Goal: Task Accomplishment & Management: Manage account settings

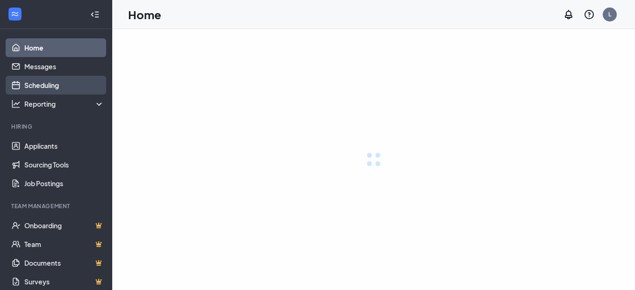
click at [45, 86] on link "Scheduling" at bounding box center [64, 85] width 80 height 19
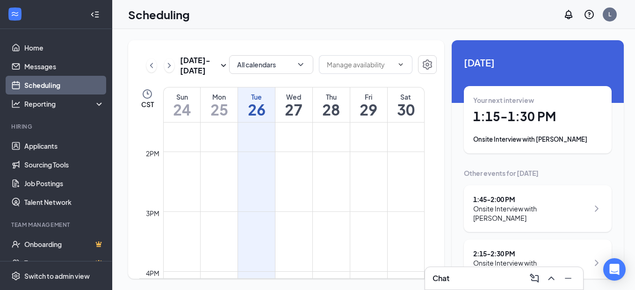
scroll to position [813, 0]
click at [279, 161] on div at bounding box center [293, 132] width 35 height 90
click at [265, 164] on div at bounding box center [256, 132] width 35 height 90
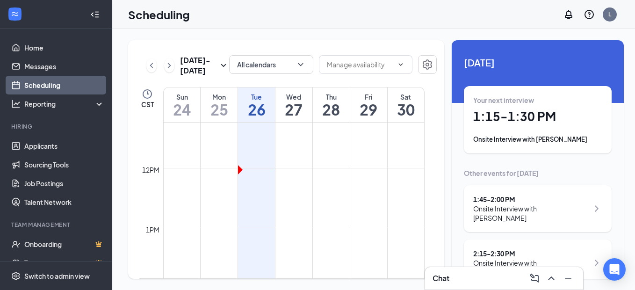
click at [249, 170] on td at bounding box center [293, 175] width 261 height 15
click at [235, 170] on td at bounding box center [293, 175] width 261 height 15
click at [238, 168] on td at bounding box center [293, 175] width 261 height 15
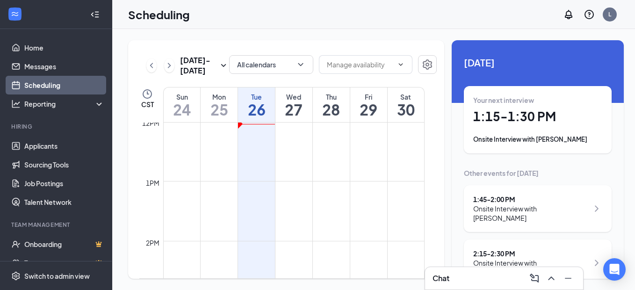
click at [507, 120] on h1 "1:15 - 1:30 PM" at bounding box center [537, 116] width 129 height 16
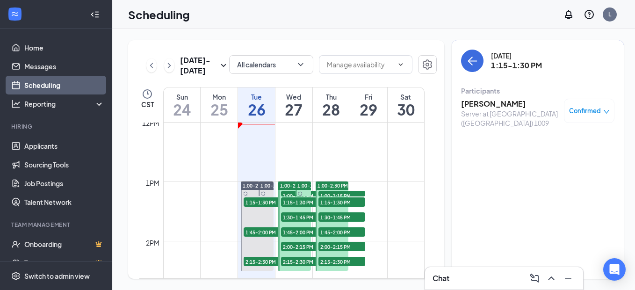
click at [364, 145] on td at bounding box center [293, 143] width 261 height 15
click at [469, 55] on icon "ArrowLeft" at bounding box center [471, 60] width 11 height 11
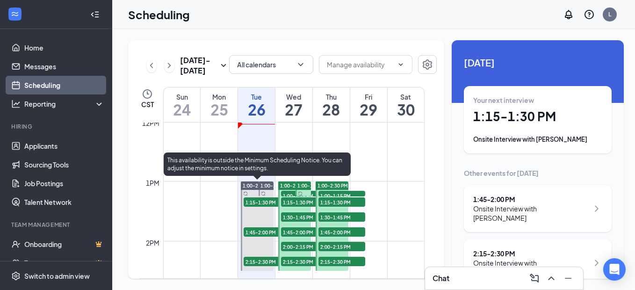
click at [249, 186] on span "1:00-2:30 PM" at bounding box center [258, 185] width 30 height 7
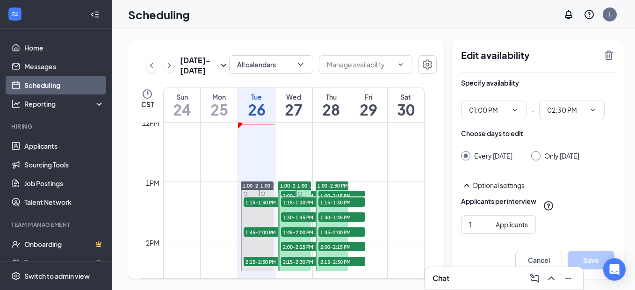
click at [298, 183] on span "1:00-1:15 PM" at bounding box center [312, 185] width 30 height 7
click at [282, 181] on div "1:00-2:30 PM" at bounding box center [294, 185] width 33 height 8
click at [330, 184] on span "1:00-2:30 PM" at bounding box center [332, 185] width 30 height 7
click at [219, 182] on td at bounding box center [293, 188] width 261 height 15
click at [180, 185] on td at bounding box center [293, 188] width 261 height 15
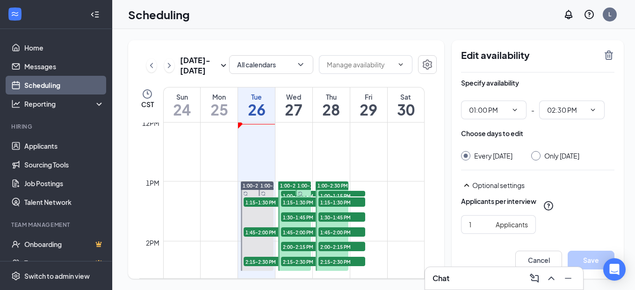
click at [180, 185] on td at bounding box center [293, 188] width 261 height 15
click at [178, 184] on td at bounding box center [293, 188] width 261 height 15
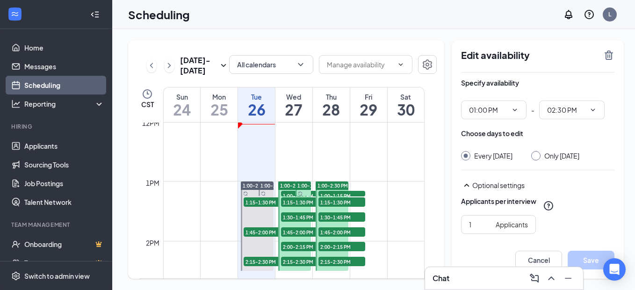
click at [219, 182] on td at bounding box center [293, 188] width 261 height 15
click at [182, 183] on td at bounding box center [293, 188] width 261 height 15
click at [206, 183] on td at bounding box center [293, 188] width 261 height 15
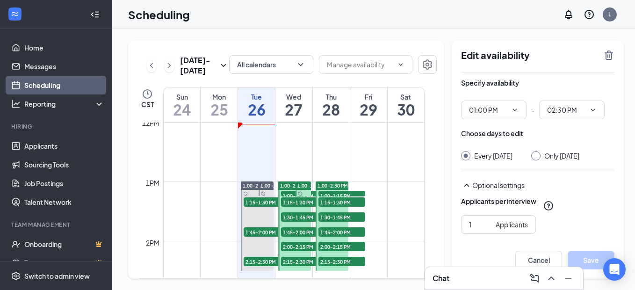
click at [206, 183] on td at bounding box center [293, 188] width 261 height 15
click at [171, 181] on td at bounding box center [293, 188] width 261 height 15
click at [206, 183] on td at bounding box center [293, 188] width 261 height 15
click at [206, 184] on td at bounding box center [293, 188] width 261 height 15
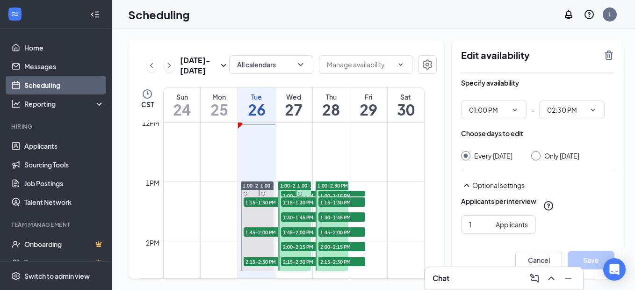
click at [183, 128] on td at bounding box center [293, 128] width 261 height 15
click at [190, 128] on td at bounding box center [293, 128] width 261 height 15
click at [247, 60] on button "All calendars" at bounding box center [271, 64] width 84 height 19
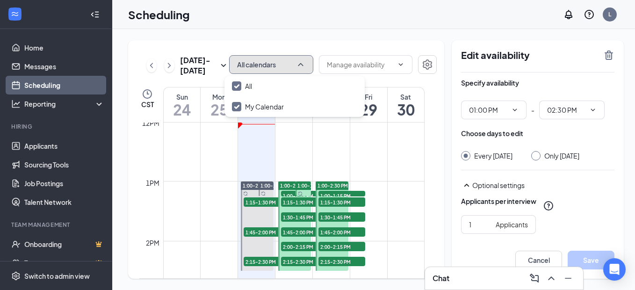
click at [247, 60] on button "All calendars" at bounding box center [271, 64] width 84 height 19
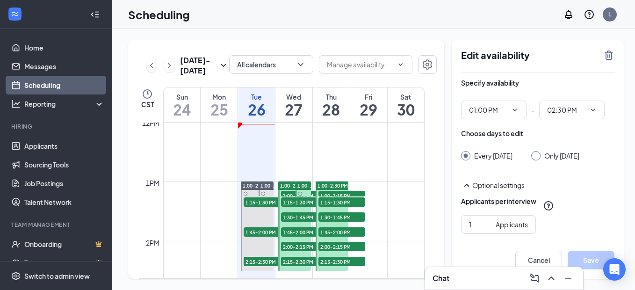
click at [216, 99] on div "Mon" at bounding box center [219, 96] width 37 height 9
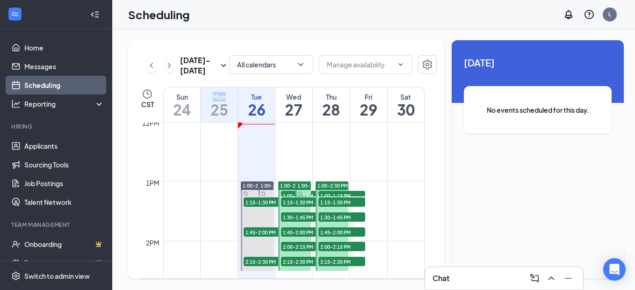
click at [216, 99] on div "Mon" at bounding box center [219, 96] width 37 height 9
click at [213, 201] on td at bounding box center [293, 203] width 261 height 15
click at [208, 181] on td at bounding box center [293, 188] width 261 height 15
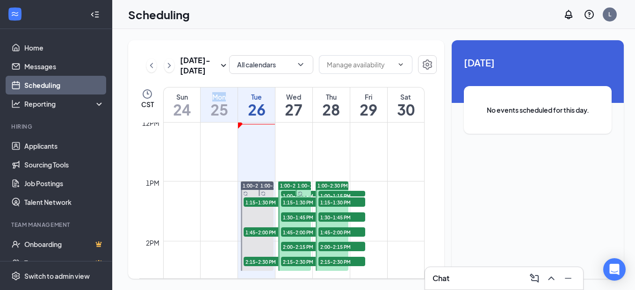
click at [221, 181] on td at bounding box center [293, 188] width 261 height 15
click at [224, 238] on td at bounding box center [293, 233] width 261 height 15
drag, startPoint x: 210, startPoint y: 204, endPoint x: 194, endPoint y: 180, distance: 29.0
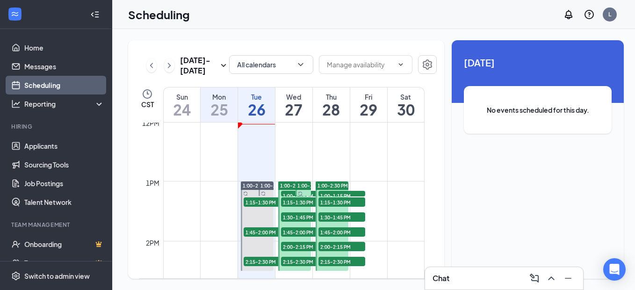
click at [194, 180] on td at bounding box center [293, 173] width 261 height 15
click at [36, 45] on link "Home" at bounding box center [64, 47] width 80 height 19
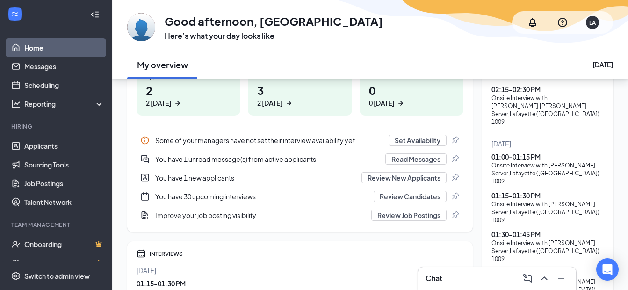
scroll to position [180, 0]
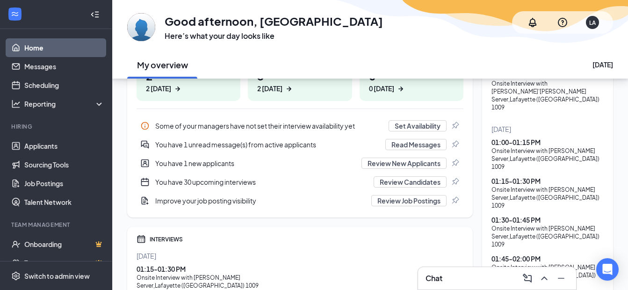
click at [455, 123] on icon "Pin" at bounding box center [454, 125] width 9 height 9
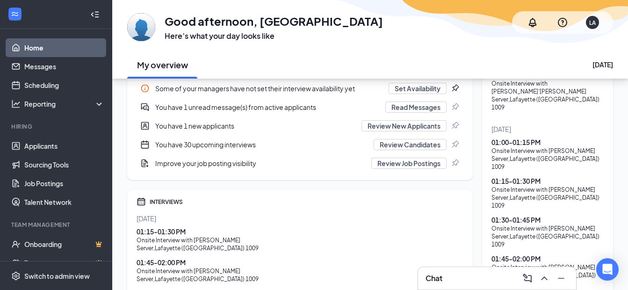
scroll to position [133, 0]
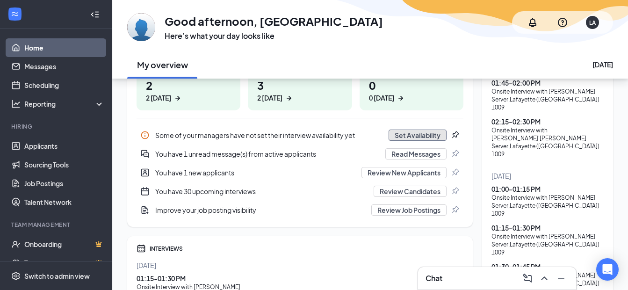
click at [424, 132] on button "Set Availability" at bounding box center [417, 134] width 58 height 11
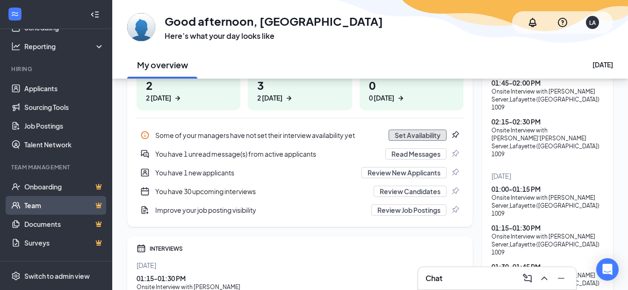
scroll to position [0, 0]
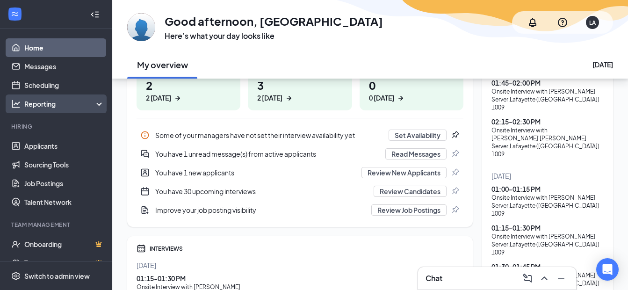
click at [91, 99] on div "Reporting" at bounding box center [64, 103] width 80 height 9
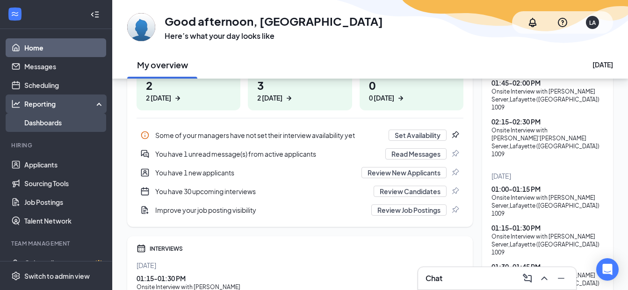
click at [37, 124] on link "Dashboards" at bounding box center [64, 122] width 80 height 19
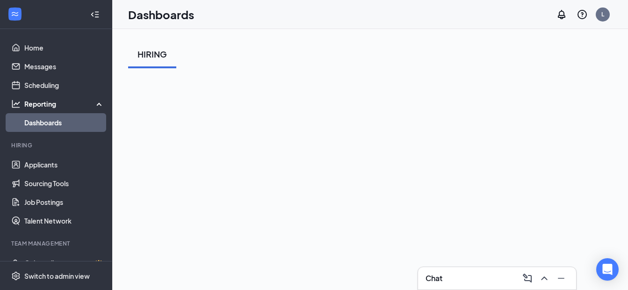
scroll to position [91, 0]
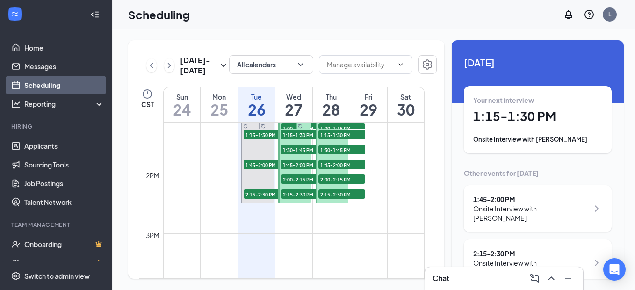
scroll to position [740, 0]
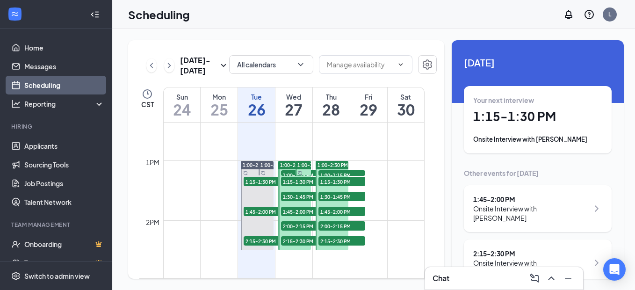
click at [211, 161] on td at bounding box center [293, 167] width 261 height 15
